Goal: Task Accomplishment & Management: Complete application form

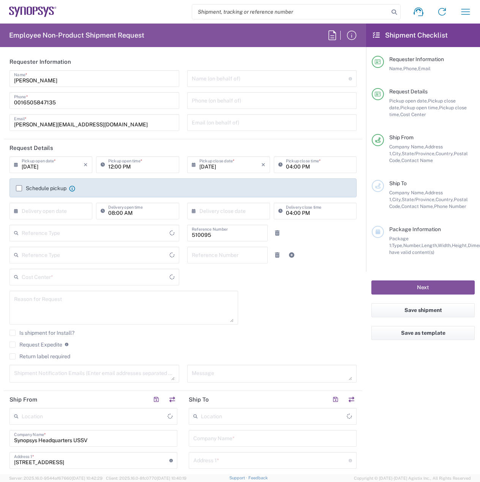
type input "Department"
type input "Delivered at Place"
type input "US01, SG, EM, R&D 510095"
type input "[GEOGRAPHIC_DATA]"
type input "California"
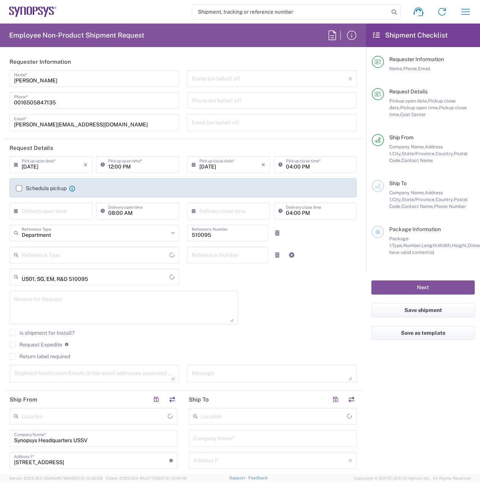
type input "United States"
type input "Headquarters USSV"
